Goal: Transaction & Acquisition: Book appointment/travel/reservation

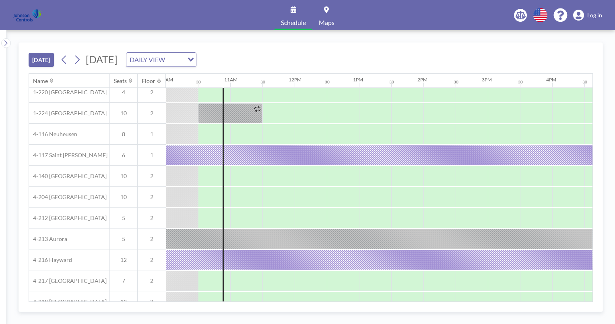
scroll to position [104, 644]
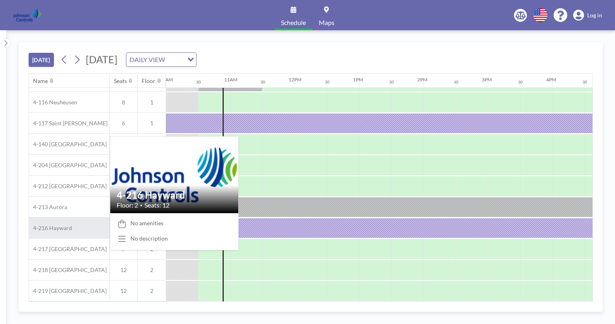
click at [66, 225] on span "4-216 Hayward" at bounding box center [50, 227] width 43 height 7
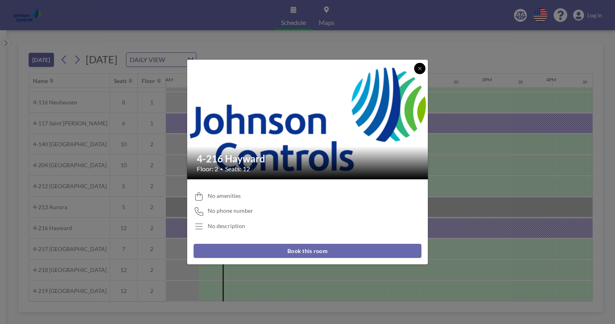
click at [419, 68] on icon at bounding box center [419, 68] width 5 height 5
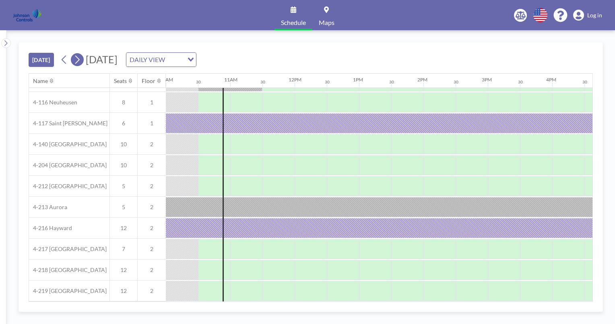
click at [77, 59] on icon at bounding box center [77, 60] width 8 height 12
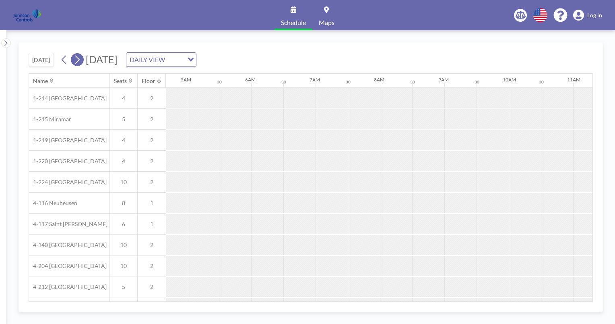
click at [77, 59] on icon at bounding box center [77, 60] width 8 height 12
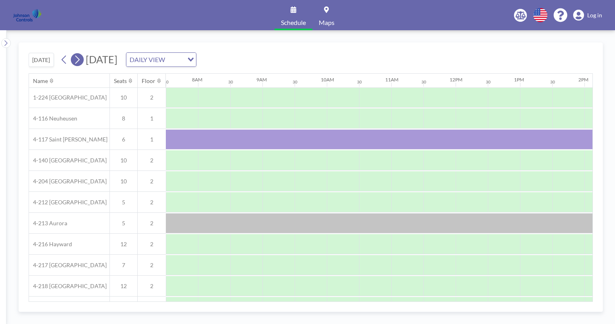
scroll to position [104, 483]
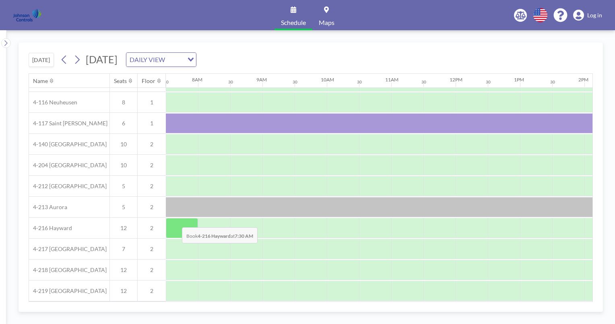
click at [176, 221] on div at bounding box center [182, 228] width 32 height 20
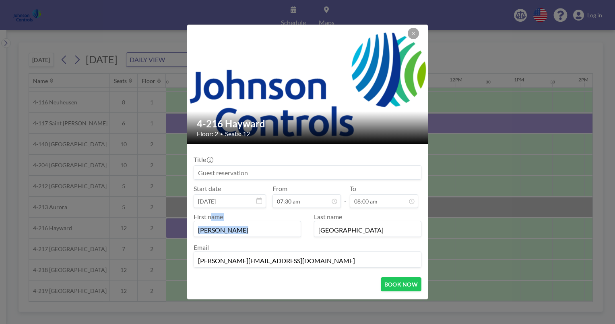
click at [176, 221] on div "4-216 Hayward Floor: 2 • Seats: 12 Title Start date [DATE] From 07:30 am - To 0…" at bounding box center [307, 162] width 615 height 324
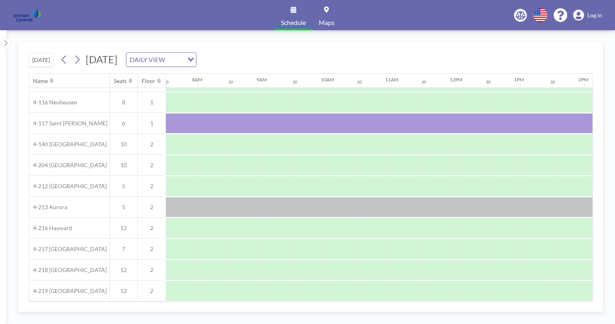
click at [176, 221] on div at bounding box center [182, 228] width 32 height 20
click at [195, 221] on div at bounding box center [182, 228] width 32 height 20
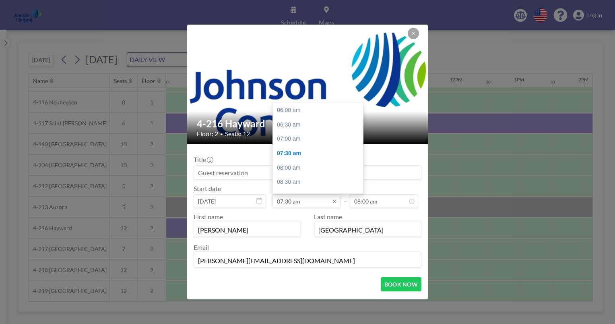
scroll to position [43, 0]
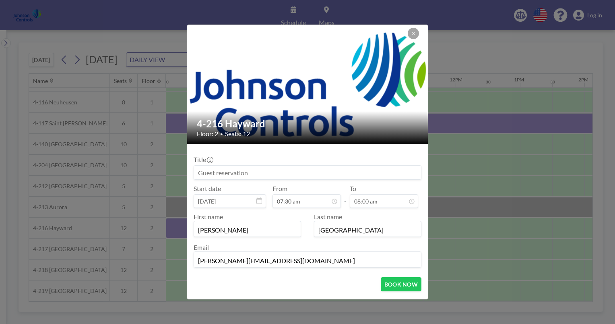
click at [197, 173] on input at bounding box center [307, 172] width 227 height 14
click at [200, 173] on input at bounding box center [307, 172] width 227 height 14
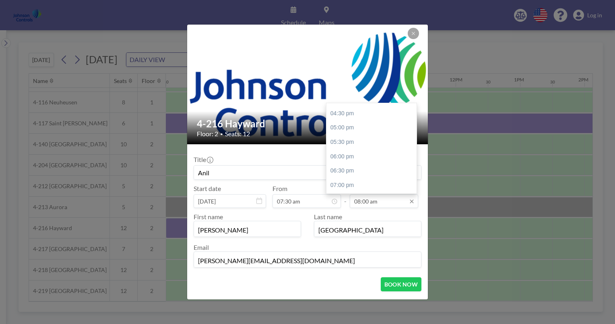
scroll to position [298, 0]
type input "Anil"
click at [343, 155] on div "06:00 pm" at bounding box center [373, 156] width 94 height 14
type input "06:00 pm"
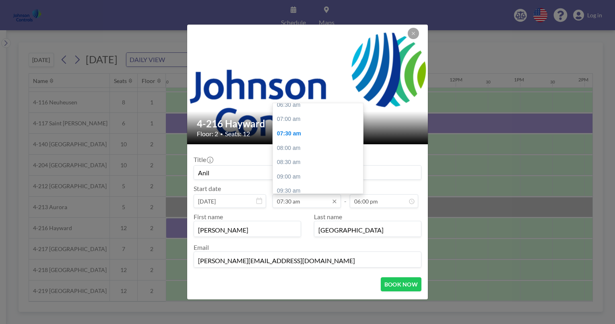
scroll to position [19, 0]
click at [286, 118] on div "07:00 am" at bounding box center [320, 119] width 94 height 14
type input "07:00 am"
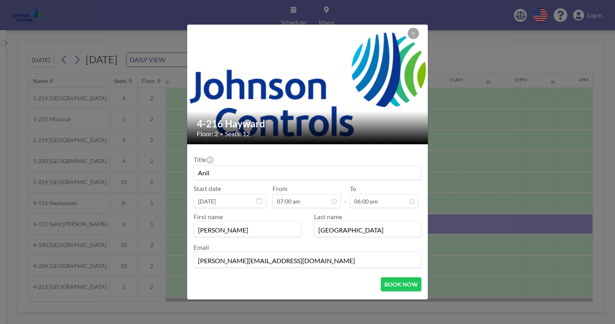
scroll to position [29, 0]
click at [230, 170] on input "Anil" at bounding box center [307, 172] width 227 height 14
type input "[PERSON_NAME]"
click at [393, 285] on button "BOOK NOW" at bounding box center [401, 284] width 41 height 14
